Goal: Transaction & Acquisition: Purchase product/service

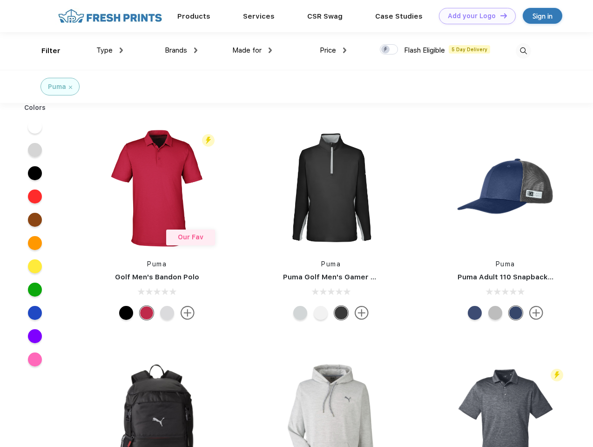
click at [474, 16] on link "Add your Logo Design Tool" at bounding box center [477, 16] width 77 height 16
click at [0, 0] on div "Design Tool" at bounding box center [0, 0] width 0 height 0
click at [499, 15] on link "Add your Logo Design Tool" at bounding box center [477, 16] width 77 height 16
click at [45, 51] on div "Filter" at bounding box center [50, 51] width 19 height 11
click at [110, 50] on span "Type" at bounding box center [104, 50] width 16 height 8
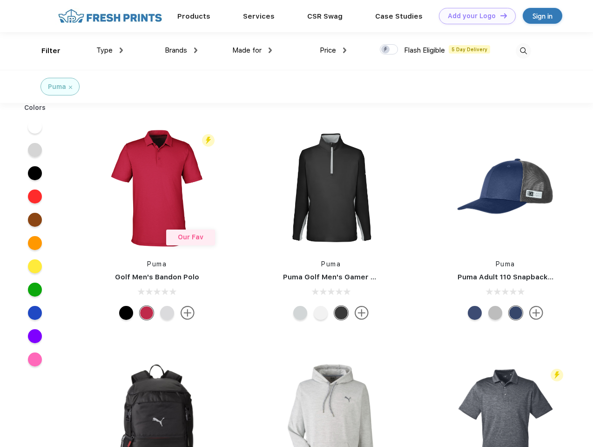
click at [181, 50] on span "Brands" at bounding box center [176, 50] width 22 height 8
click at [252, 50] on span "Made for" at bounding box center [246, 50] width 29 height 8
click at [333, 50] on span "Price" at bounding box center [328, 50] width 16 height 8
click at [389, 50] on div at bounding box center [389, 49] width 18 height 10
click at [386, 50] on input "checkbox" at bounding box center [383, 47] width 6 height 6
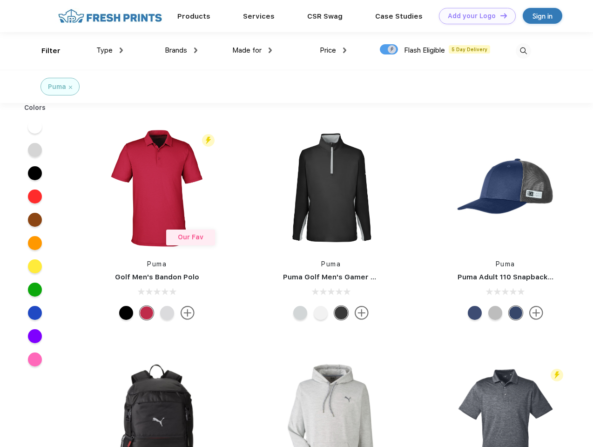
click at [523, 51] on img at bounding box center [522, 50] width 15 height 15
